Goal: Information Seeking & Learning: Learn about a topic

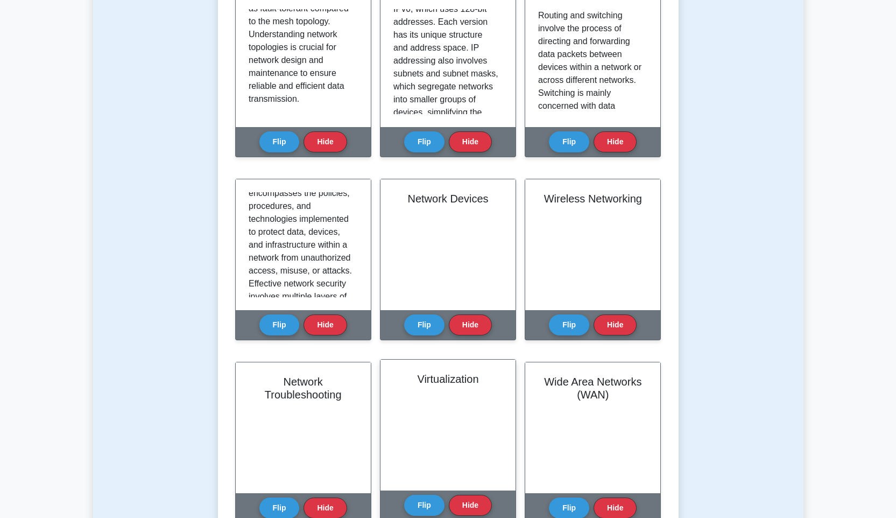
scroll to position [36, 0]
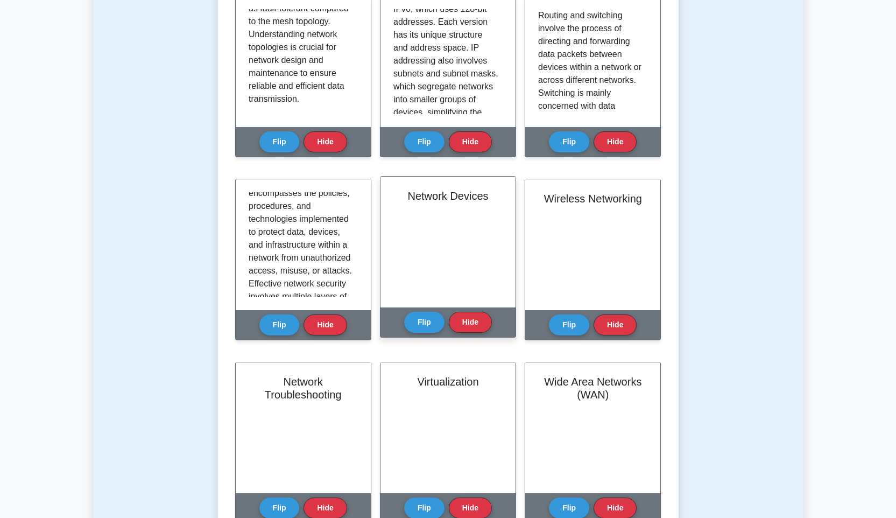
click at [419, 334] on div "Flip Hide" at bounding box center [448, 322] width 88 height 30
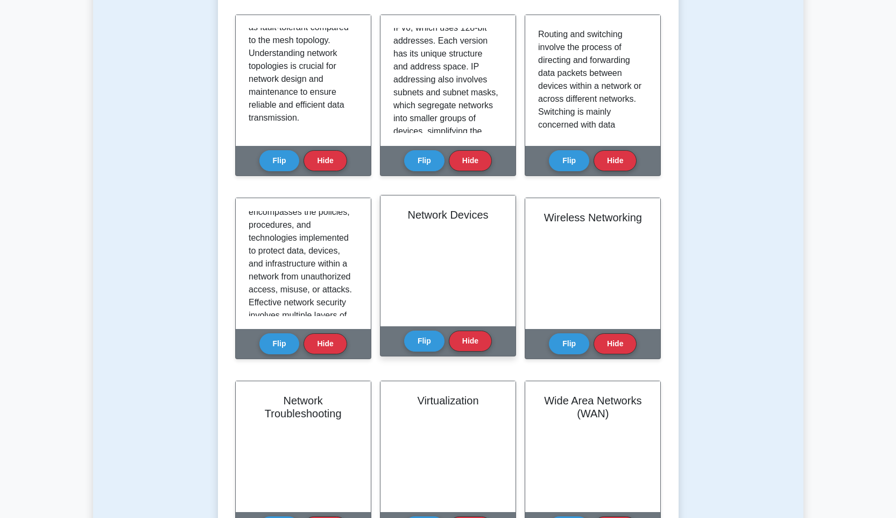
scroll to position [19, 0]
click at [417, 344] on button "Flip" at bounding box center [424, 340] width 40 height 21
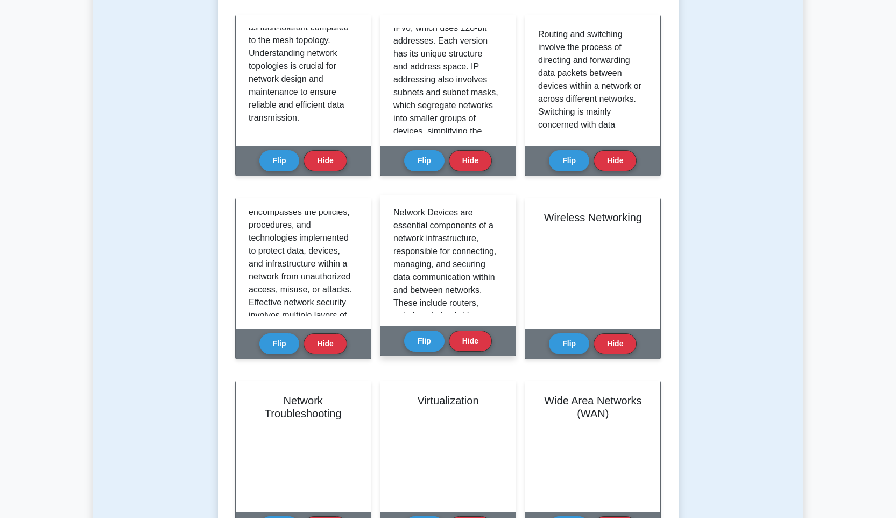
scroll to position [4, 0]
click at [429, 346] on button "Flip" at bounding box center [424, 340] width 40 height 21
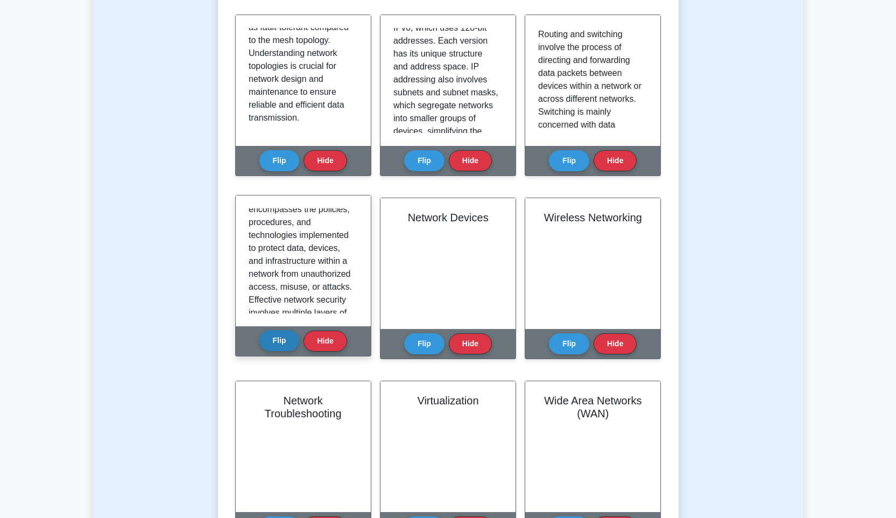
click at [294, 345] on button "Flip" at bounding box center [279, 340] width 40 height 21
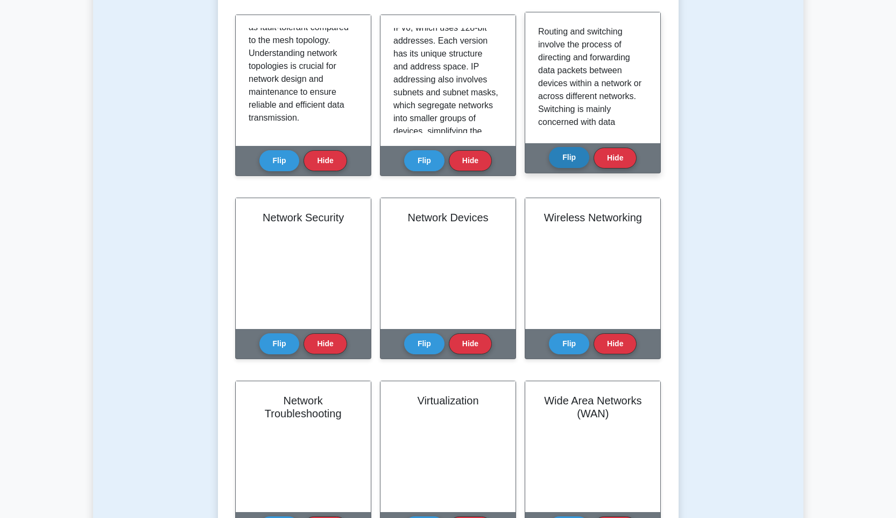
click at [564, 158] on button "Flip" at bounding box center [569, 157] width 40 height 21
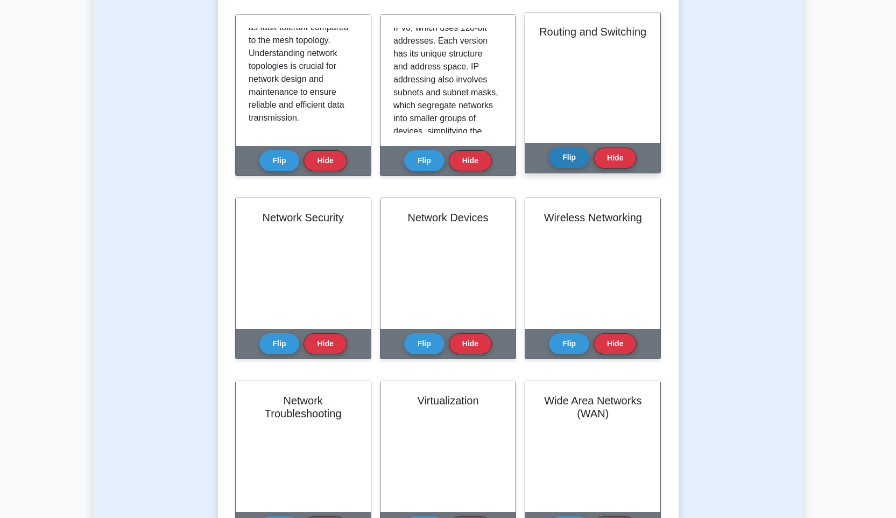
click at [561, 167] on button "Flip" at bounding box center [569, 157] width 40 height 21
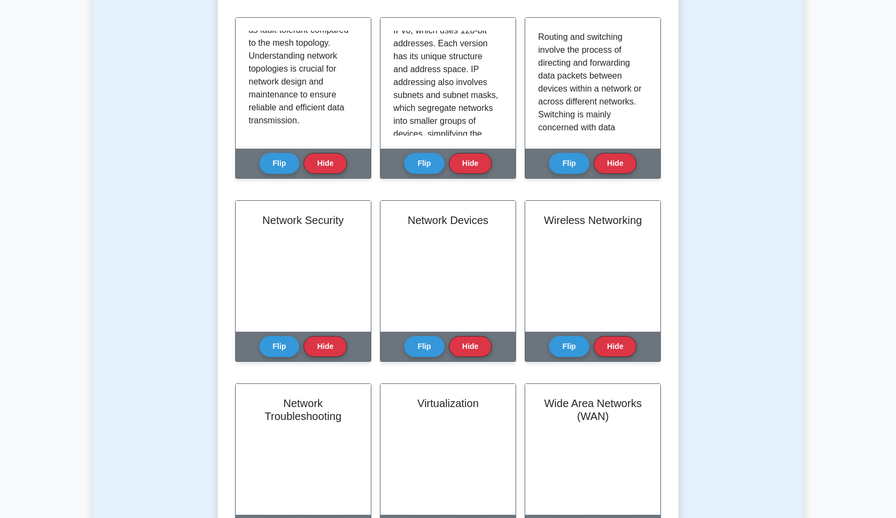
drag, startPoint x: 890, startPoint y: 262, endPoint x: 900, endPoint y: 259, distance: 10.1
click at [892, 262] on main "Back to CompTIA Network+ (CompTIA Network+) Test Flashcards Learn Networking Co…" at bounding box center [448, 494] width 896 height 1433
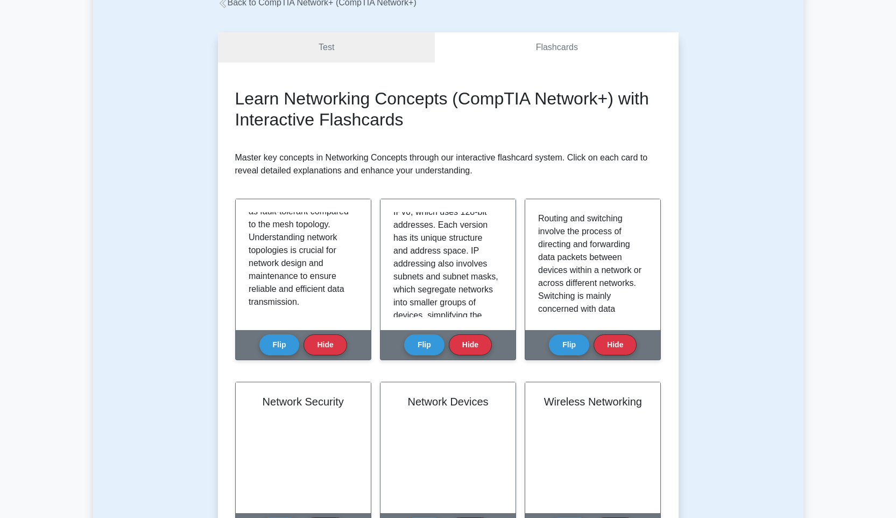
scroll to position [0, 0]
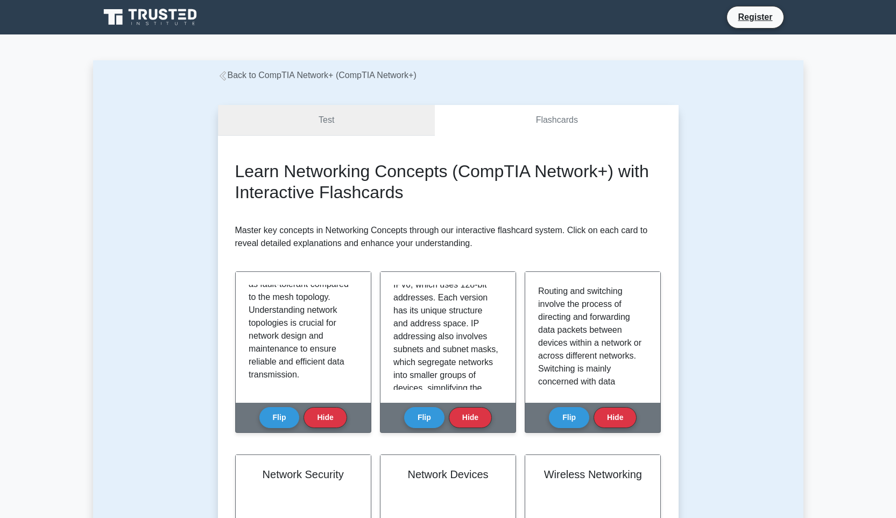
click at [370, 125] on link "Test" at bounding box center [326, 120] width 217 height 31
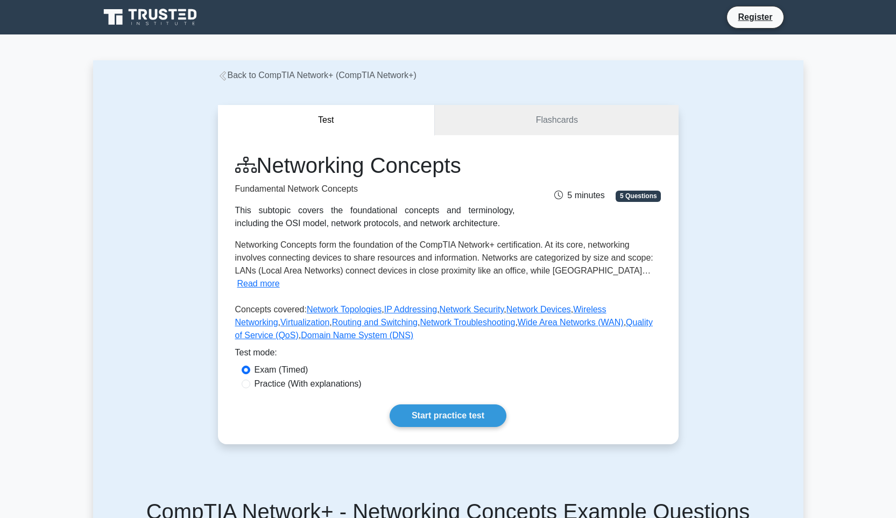
click at [289, 377] on label "Practice (With explanations)" at bounding box center [308, 383] width 107 height 13
click at [250, 380] on input "Practice (With explanations)" at bounding box center [246, 384] width 9 height 9
radio input "true"
click at [448, 412] on link "Start practice test" at bounding box center [448, 415] width 117 height 23
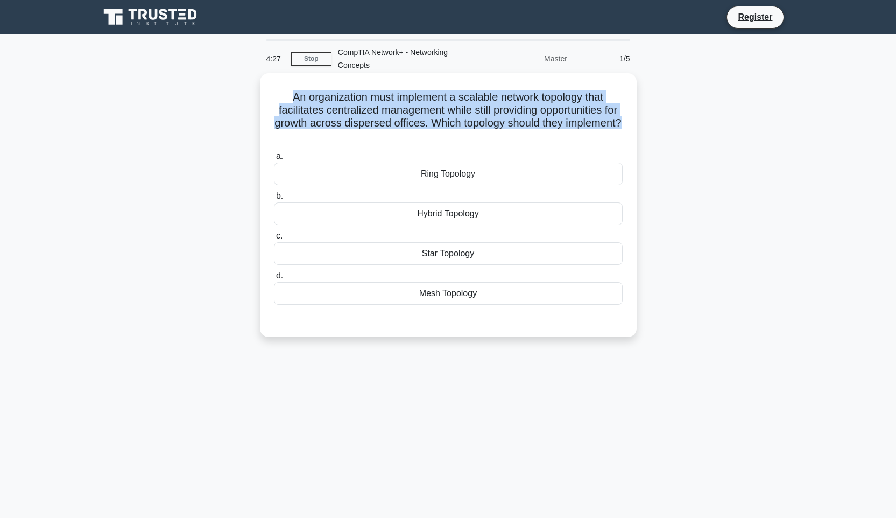
drag, startPoint x: 620, startPoint y: 124, endPoint x: 285, endPoint y: 99, distance: 335.8
click at [285, 99] on h5 "An organization must implement a scalable network topology that facilitates cen…" at bounding box center [448, 116] width 351 height 53
click at [531, 123] on h5 "An organization must implement a scalable network topology that facilitates cen…" at bounding box center [448, 116] width 351 height 53
